Goal: Task Accomplishment & Management: Manage account settings

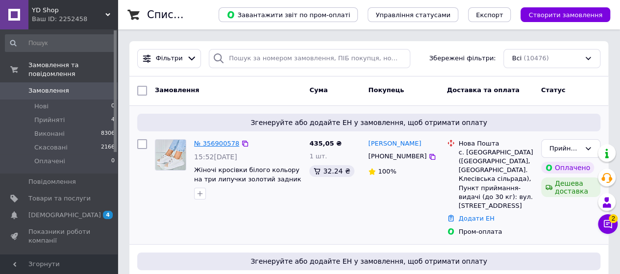
click at [217, 143] on link "№ 356900578" at bounding box center [216, 143] width 45 height 7
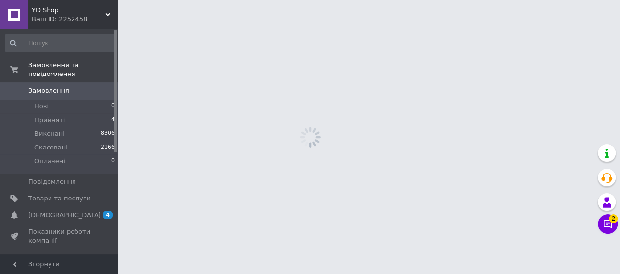
click at [217, 0] on html "YD Shop Ваш ID: 2252458 Сайт YD Shop Кабінет покупця Перевірити стан системи Ст…" at bounding box center [310, 0] width 620 height 0
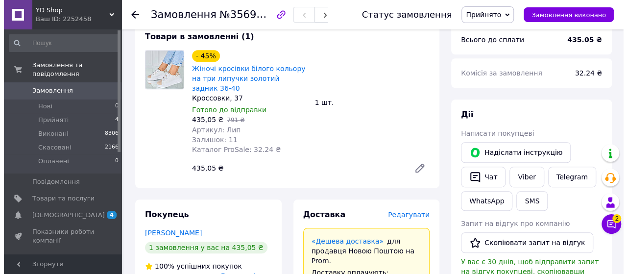
scroll to position [441, 0]
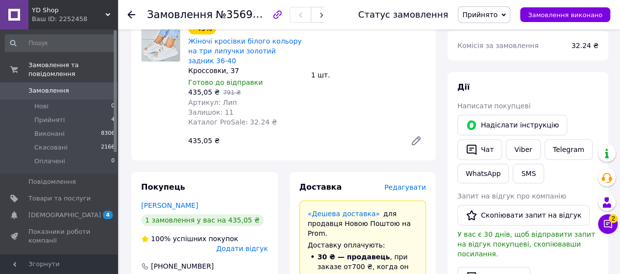
click at [401, 183] on span "Редагувати" at bounding box center [405, 187] width 42 height 8
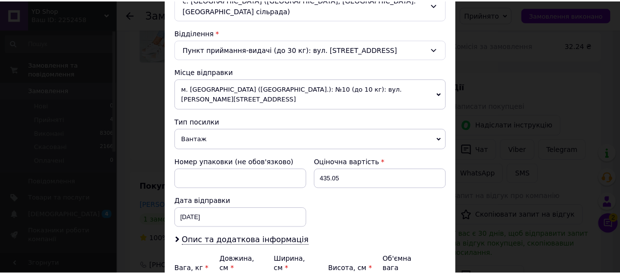
scroll to position [372, 0]
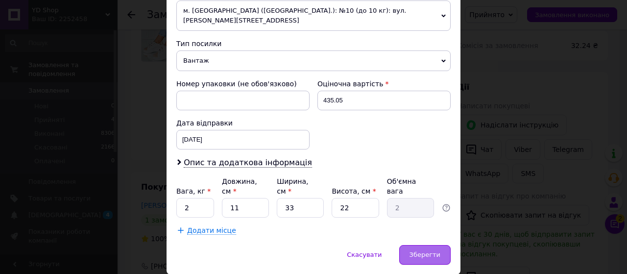
click at [414, 251] on span "Зберегти" at bounding box center [424, 254] width 31 height 7
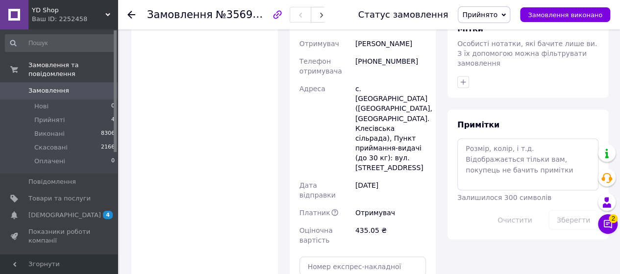
scroll to position [833, 0]
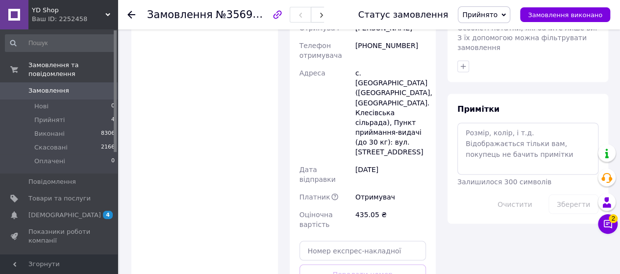
click at [352, 213] on div "Доставка Редагувати «Дешева доставка»   для продавця [GEOGRAPHIC_DATA] на Prom.…" at bounding box center [362, 59] width 127 height 538
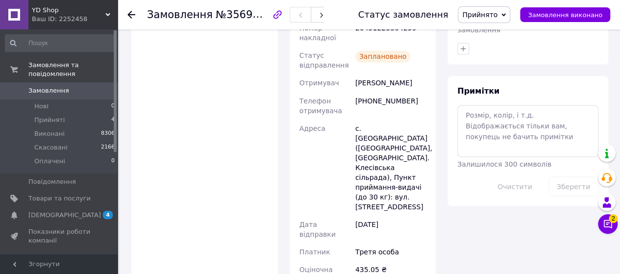
click at [510, 10] on span "Прийнято" at bounding box center [483, 14] width 52 height 17
click at [505, 14] on icon at bounding box center [503, 15] width 4 height 4
click at [505, 13] on icon at bounding box center [503, 15] width 4 height 4
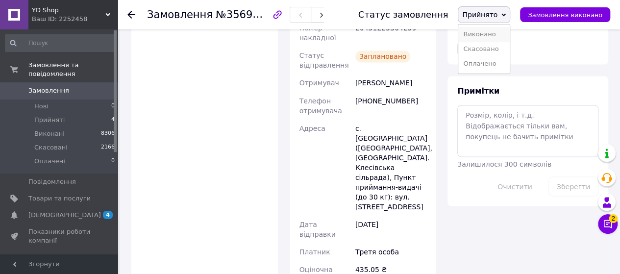
click at [491, 34] on li "Виконано" at bounding box center [483, 34] width 51 height 15
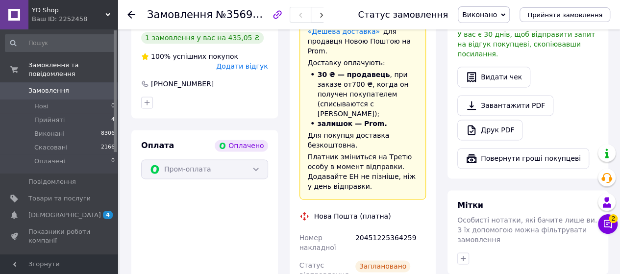
scroll to position [588, 0]
